Goal: Task Accomplishment & Management: Use online tool/utility

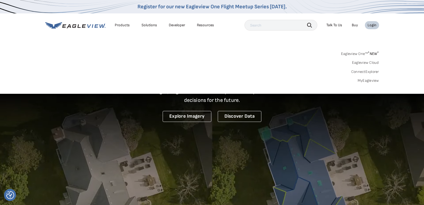
click at [373, 26] on div "Login" at bounding box center [372, 25] width 9 height 5
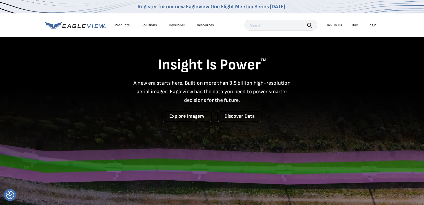
click at [373, 26] on div "Login" at bounding box center [372, 25] width 9 height 5
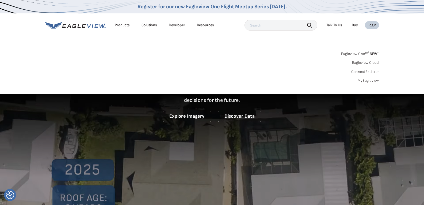
click at [360, 52] on link "Eagleview One™ * NEW *" at bounding box center [360, 53] width 38 height 6
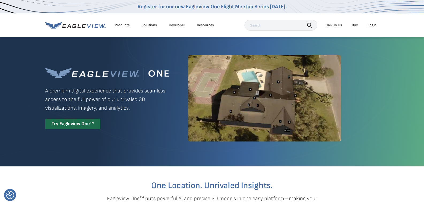
click at [78, 125] on div "Try Eagleview One™" at bounding box center [72, 124] width 55 height 10
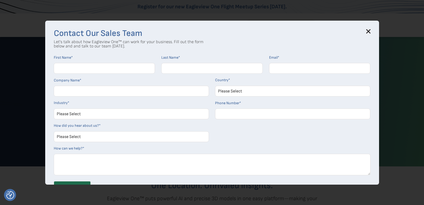
click at [370, 31] on icon at bounding box center [368, 30] width 3 height 3
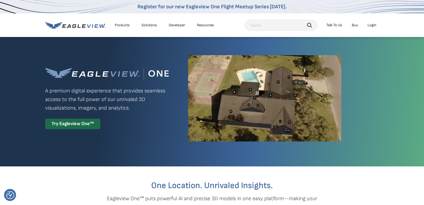
click at [374, 24] on div "Login" at bounding box center [372, 25] width 9 height 5
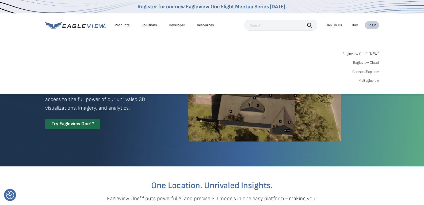
click at [374, 24] on div "Login" at bounding box center [372, 25] width 9 height 5
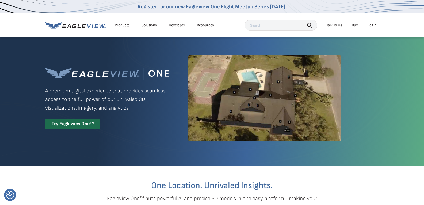
click at [374, 24] on div "Login" at bounding box center [372, 25] width 9 height 5
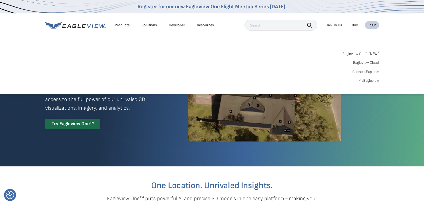
click at [369, 25] on div "Login" at bounding box center [372, 25] width 9 height 5
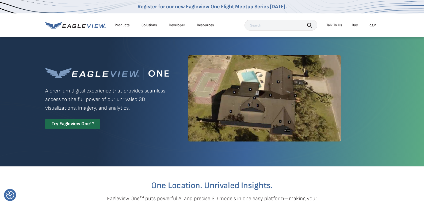
click at [369, 25] on div "Login" at bounding box center [372, 25] width 9 height 5
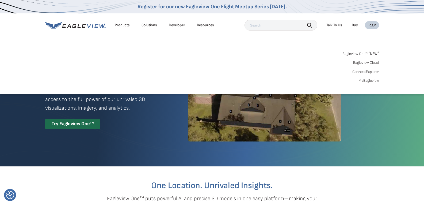
click at [367, 62] on link "Eagleview Cloud" at bounding box center [367, 62] width 26 height 5
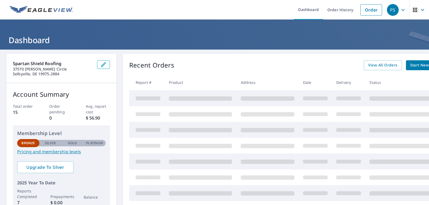
click at [204, 31] on header "Dashboard" at bounding box center [214, 35] width 429 height 30
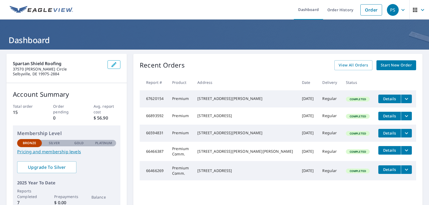
click at [385, 100] on span "Details" at bounding box center [389, 98] width 16 height 5
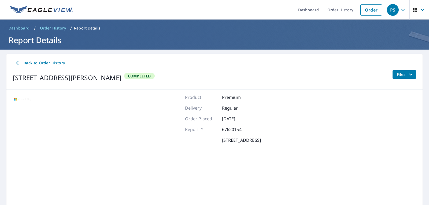
click at [398, 76] on span "Files" at bounding box center [404, 74] width 17 height 6
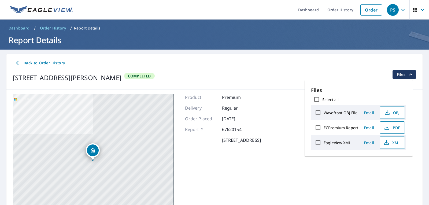
click at [389, 128] on span "PDF" at bounding box center [391, 127] width 17 height 6
